Goal: Contribute content: Add original content to the website for others to see

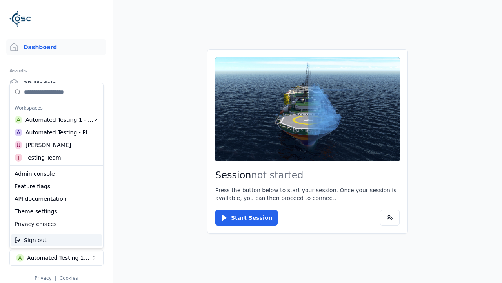
click at [57, 174] on div "Admin console" at bounding box center [56, 173] width 90 height 13
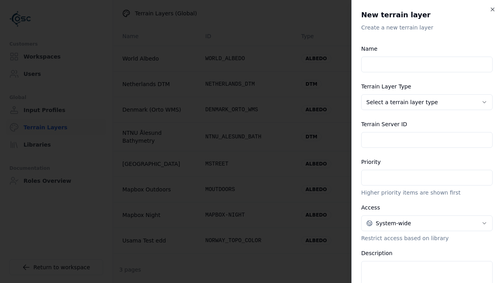
click at [427, 64] on input "Name" at bounding box center [428, 65] width 132 height 16
type input "**********"
